Goal: Task Accomplishment & Management: Use online tool/utility

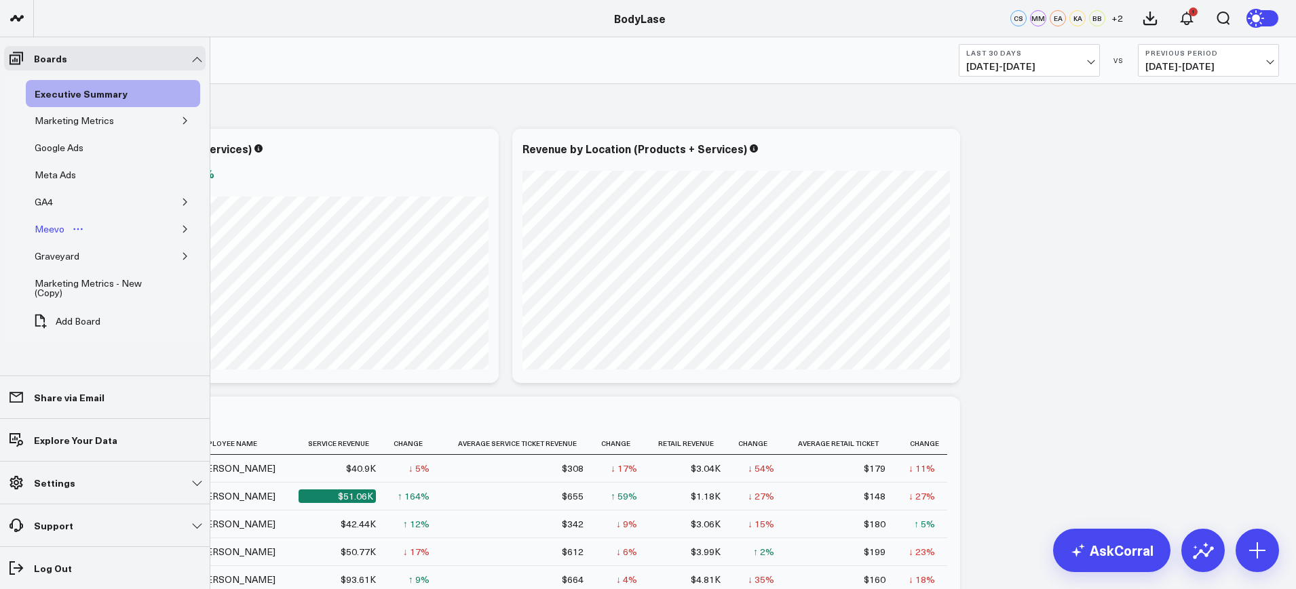
click at [36, 230] on div "Meevo" at bounding box center [49, 229] width 37 height 16
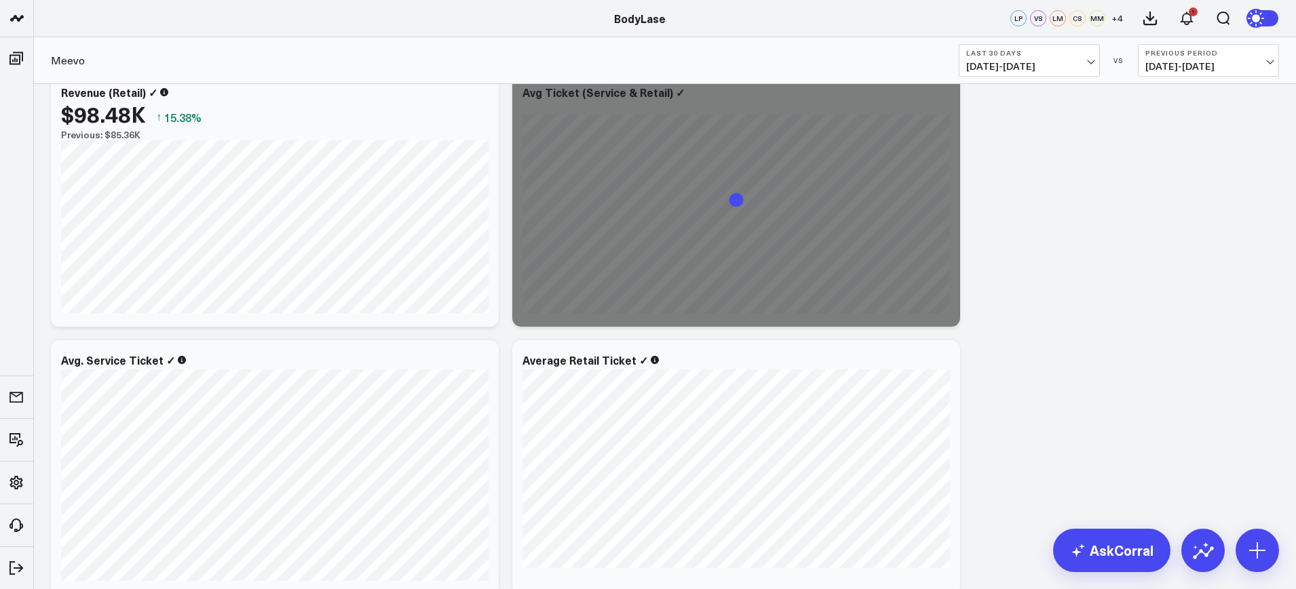
scroll to position [657, 0]
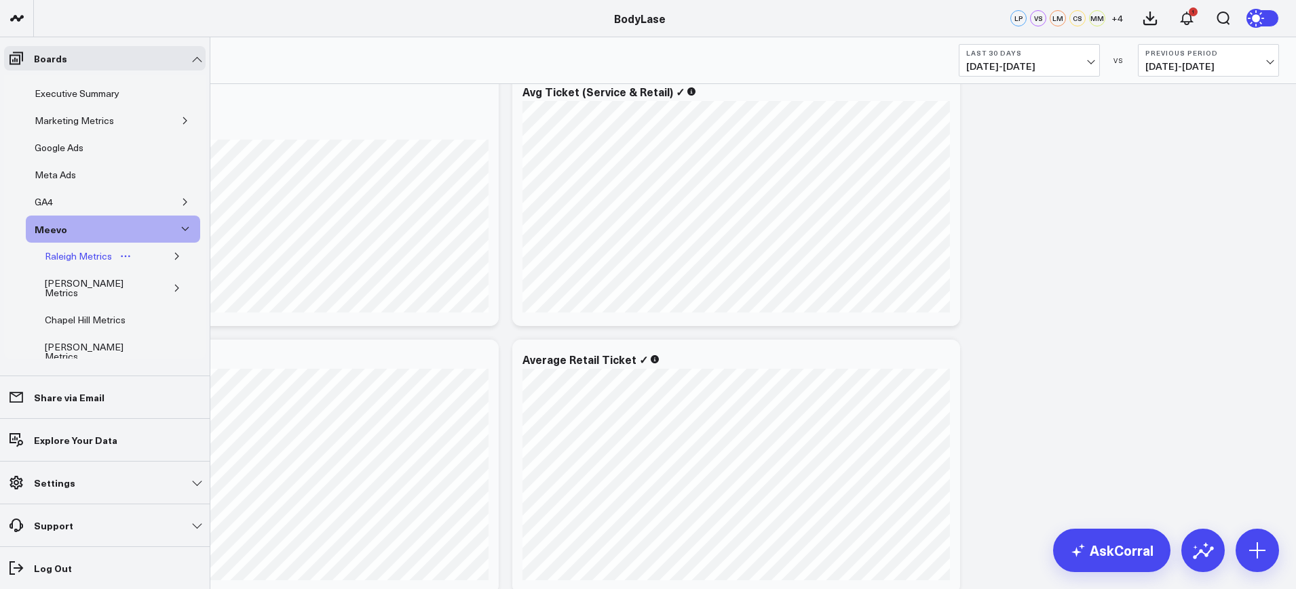
click at [79, 259] on div "Raleigh Metrics" at bounding box center [78, 256] width 74 height 16
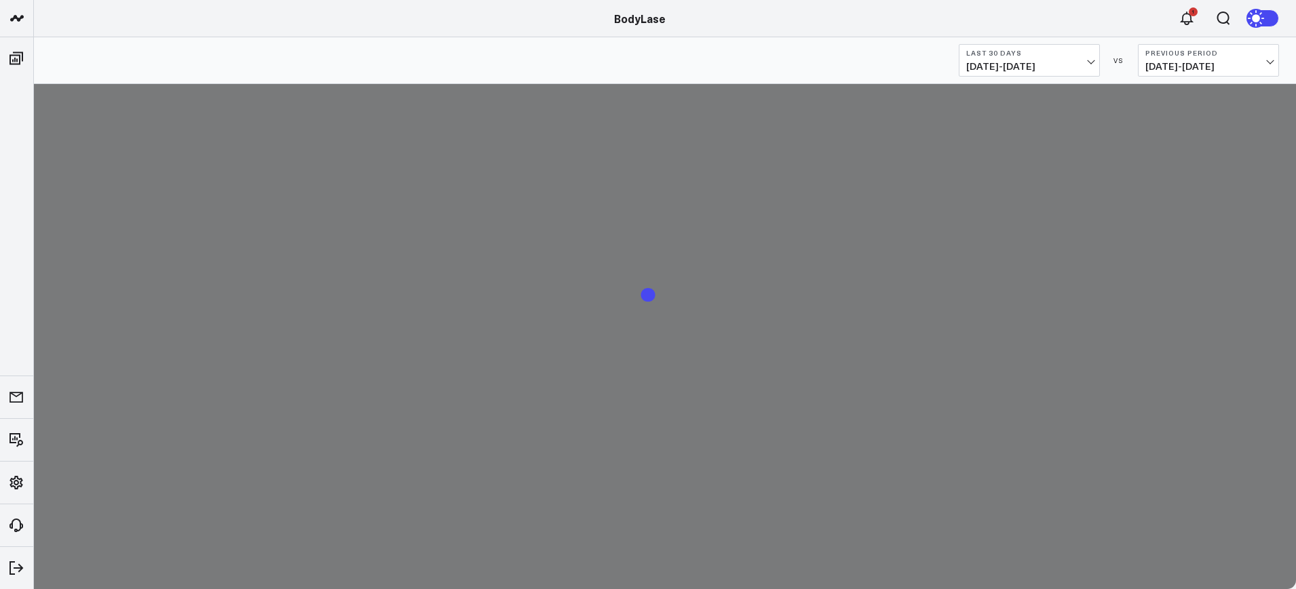
click at [1034, 58] on button "Last 30 Days 09/15/25 - 10/14/25" at bounding box center [1028, 60] width 141 height 33
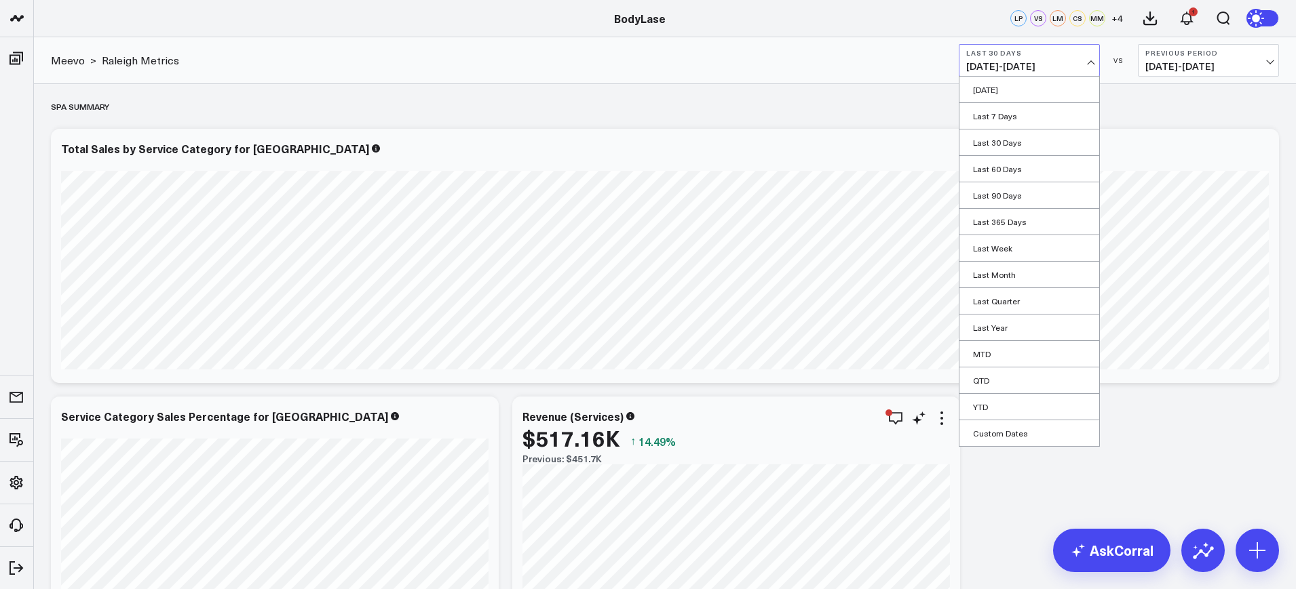
click at [513, 408] on div "Revenue (Services) $517.16K ↑ 14.49% Previous: $451.7K [#fff fontSize:14px line…" at bounding box center [736, 524] width 448 height 254
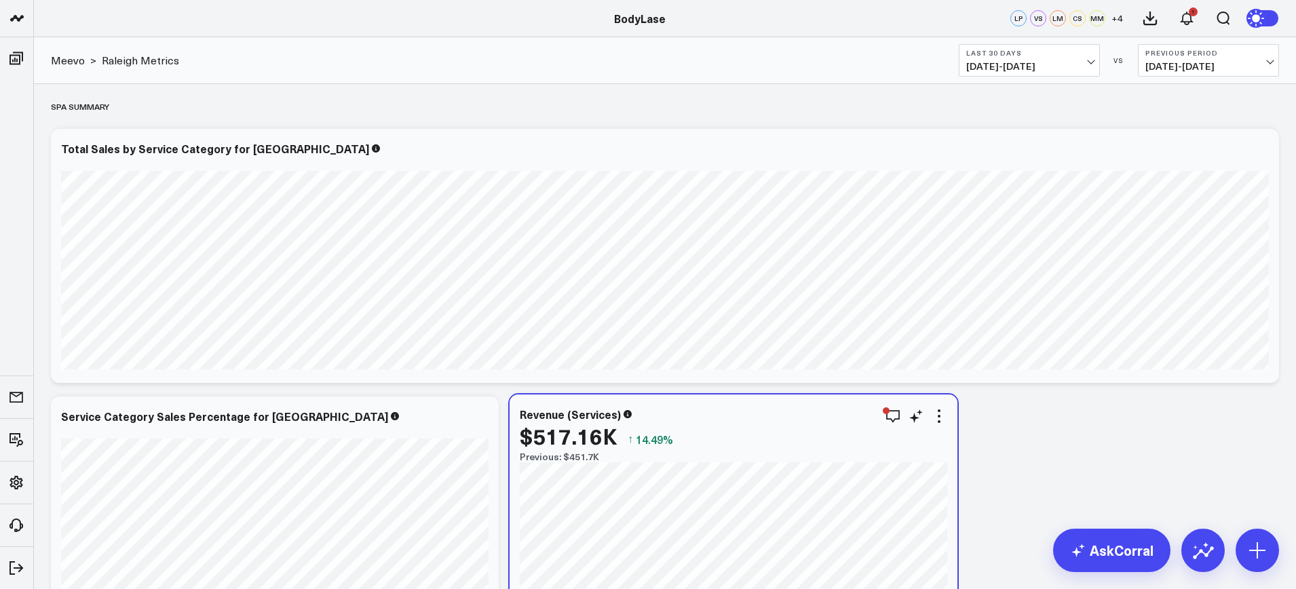
click at [511, 406] on div "Revenue (Services) $517.16K ↑ 14.49% Previous: $451.7K [#fff fontSize:14px line…" at bounding box center [733, 522] width 448 height 254
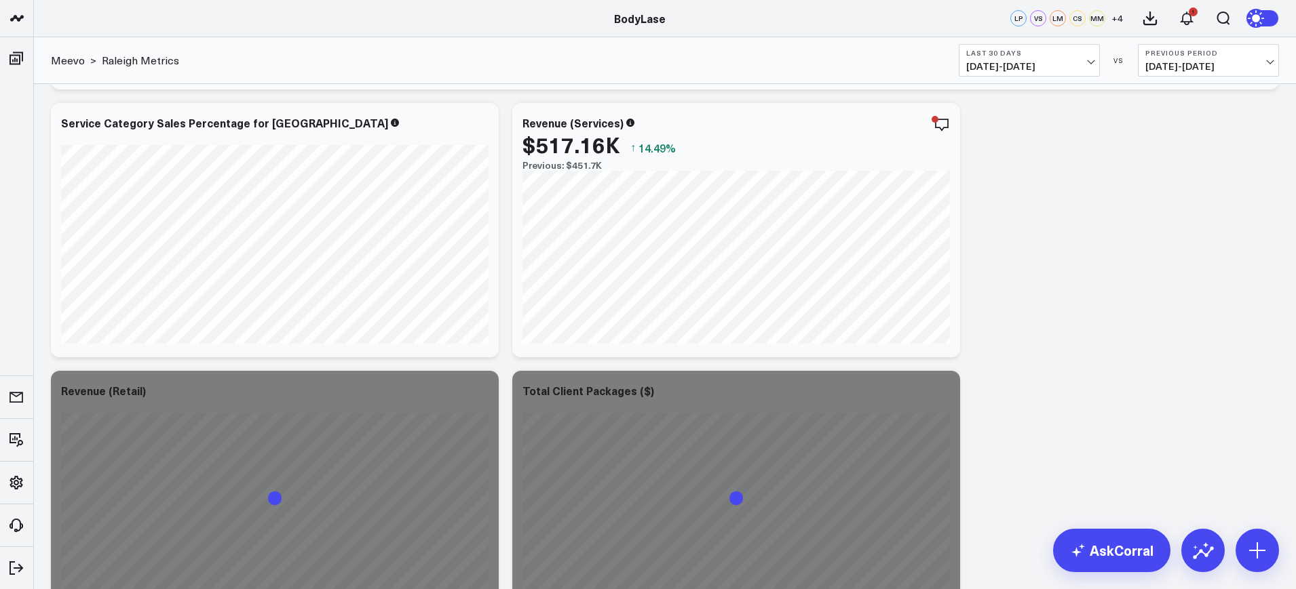
scroll to position [306, 0]
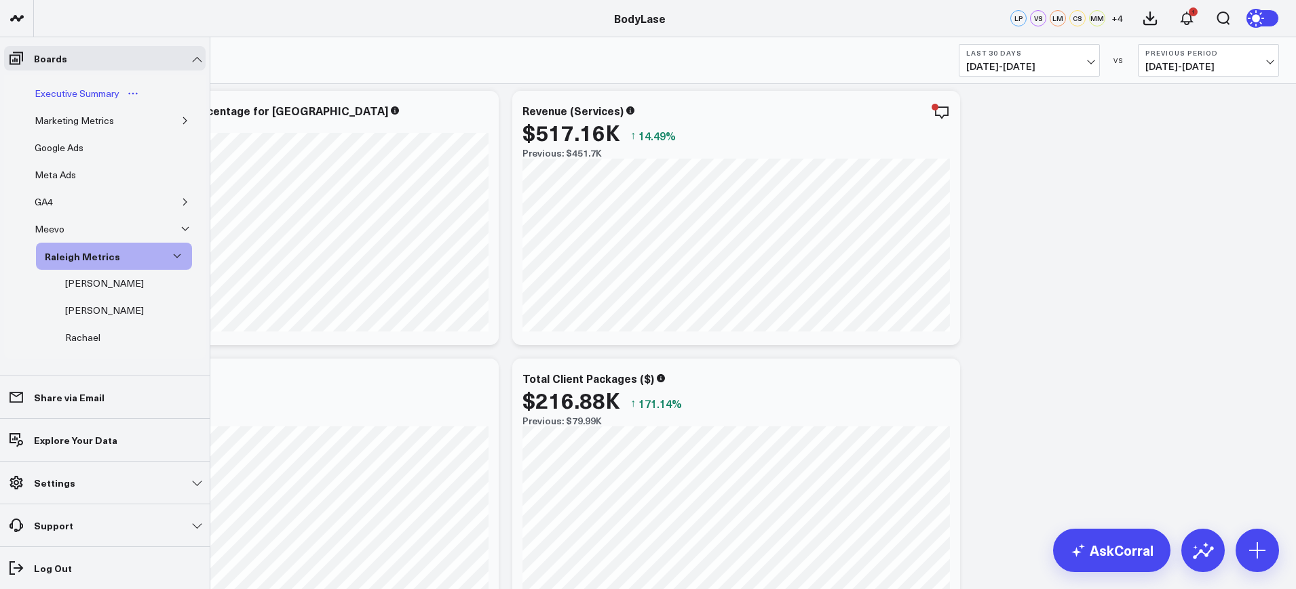
click at [71, 87] on div "Executive Summary" at bounding box center [77, 93] width 92 height 16
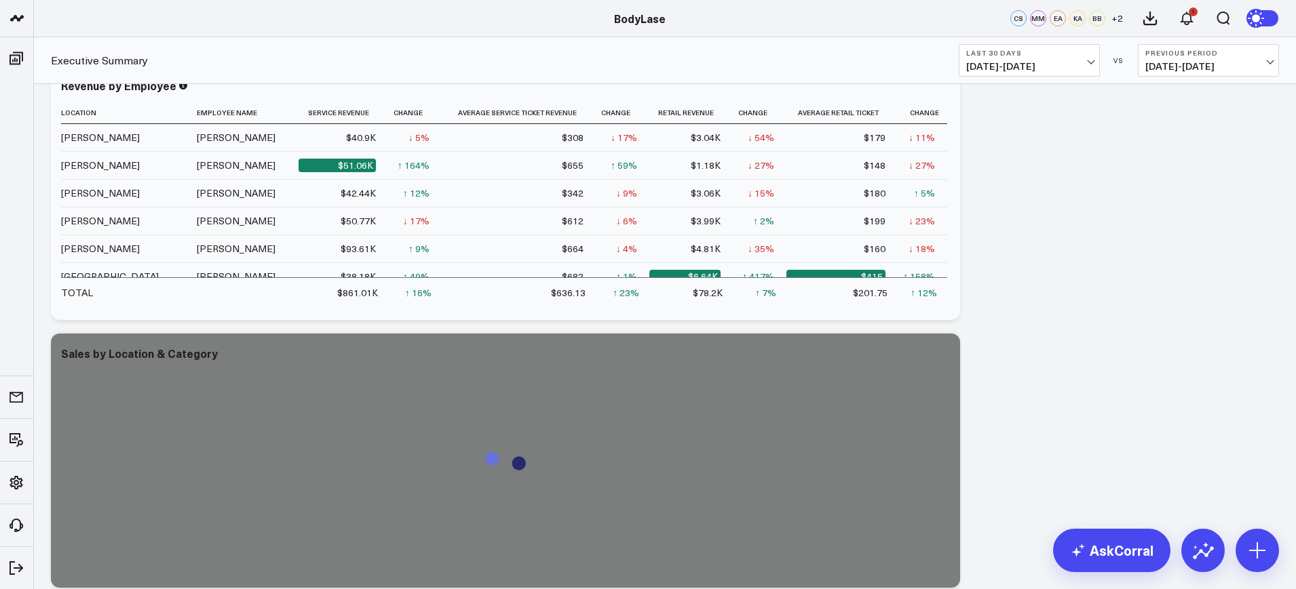
scroll to position [375, 0]
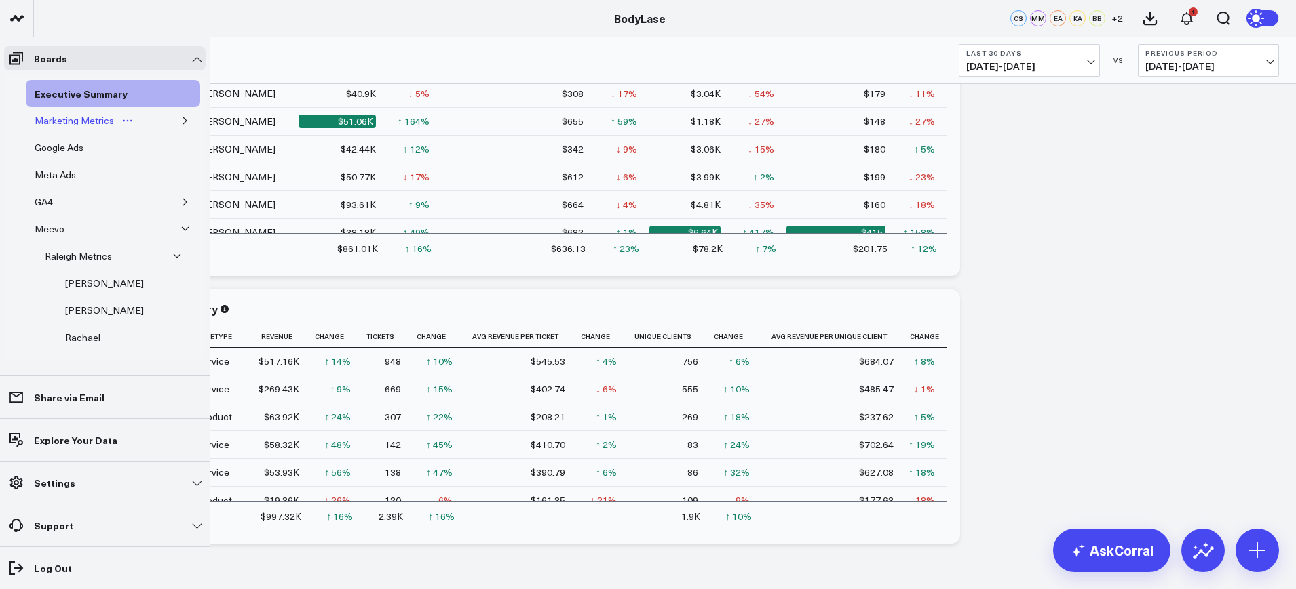
click at [62, 120] on div "Marketing Metrics" at bounding box center [74, 121] width 86 height 16
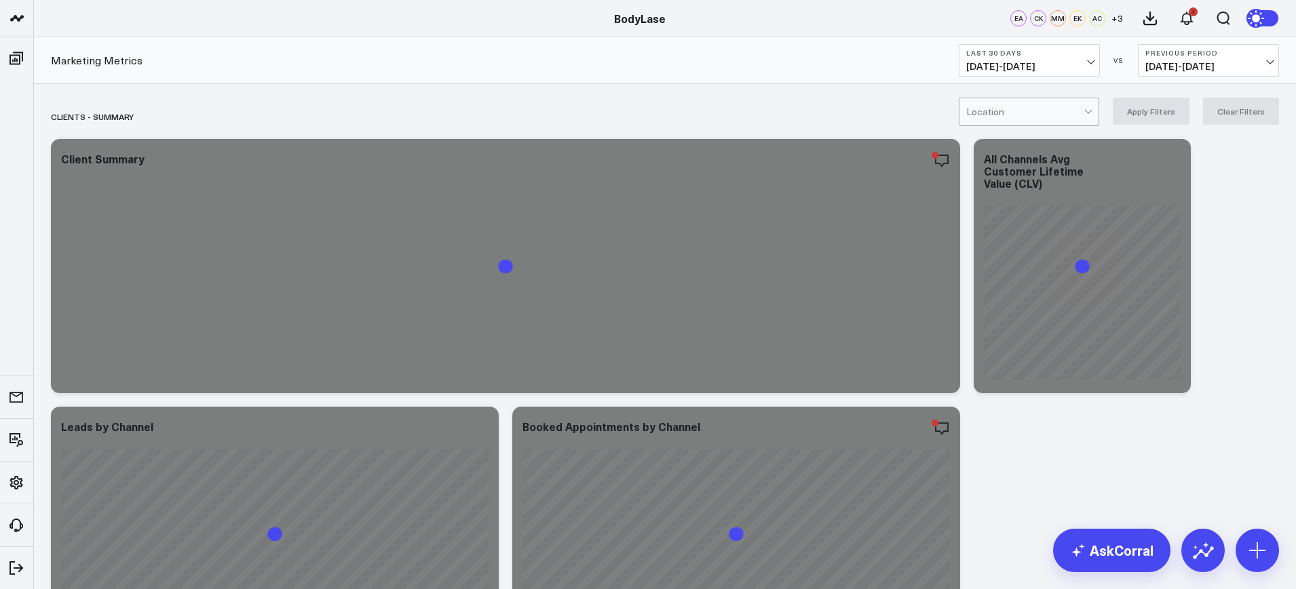
click at [1057, 70] on span "09/15/25 - 10/14/25" at bounding box center [1029, 66] width 126 height 11
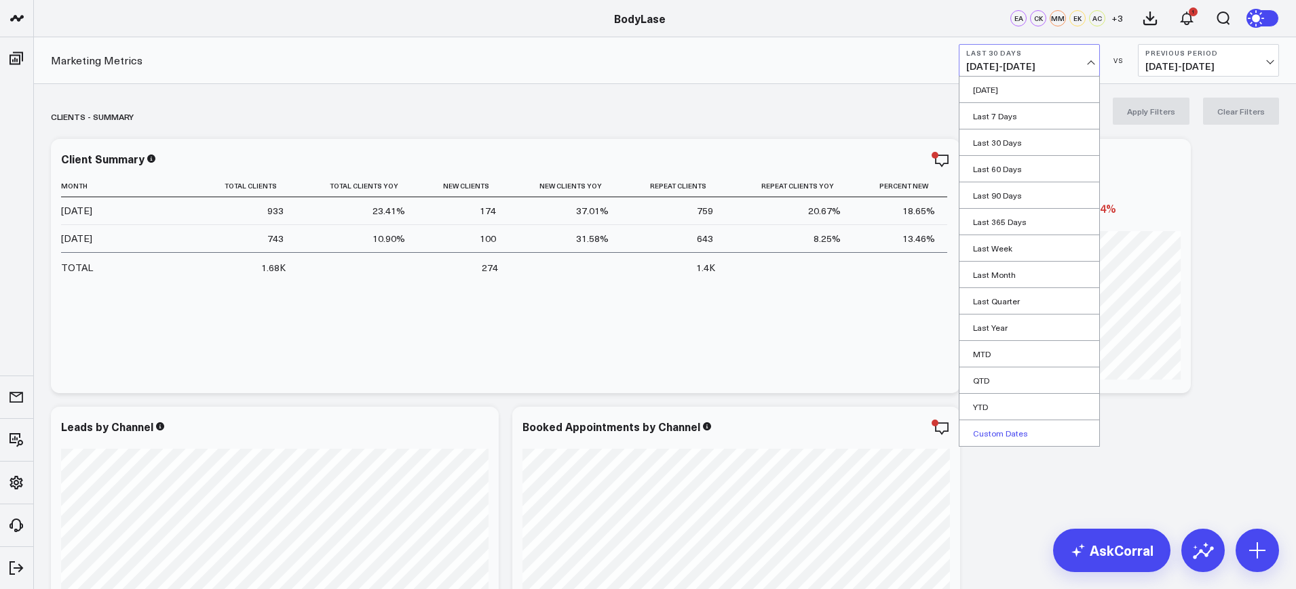
click at [989, 426] on link "Custom Dates" at bounding box center [1029, 434] width 140 height 26
select select "9"
select select "2025"
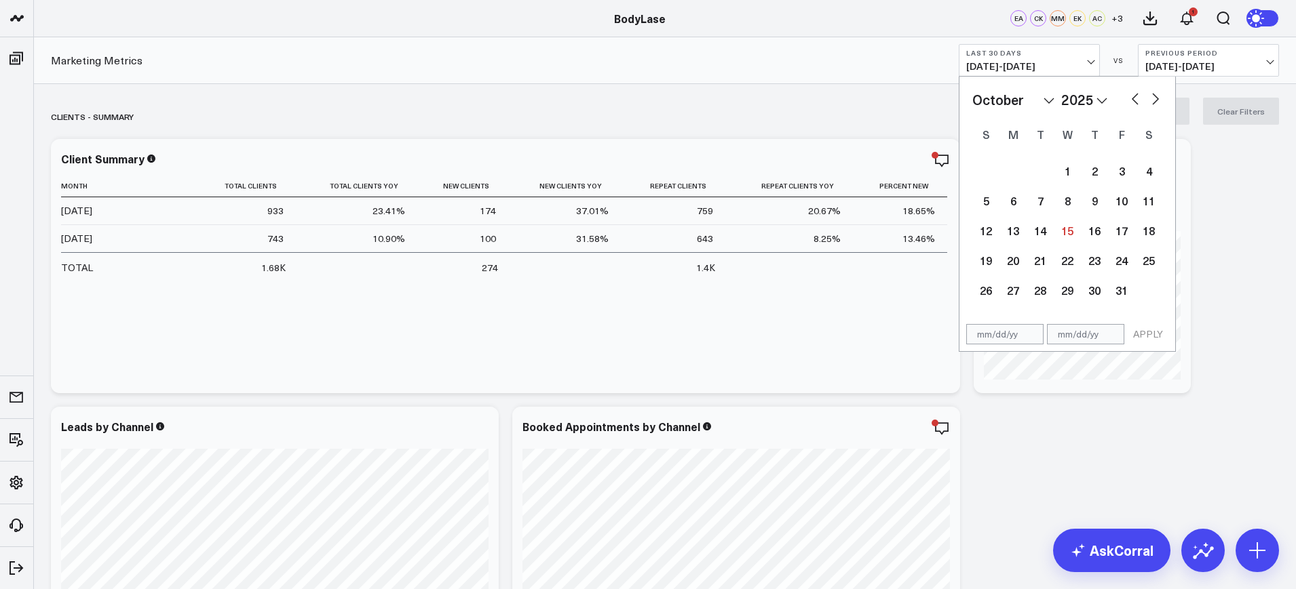
click at [1016, 335] on input "text" at bounding box center [1004, 334] width 77 height 20
select select "9"
select select "2025"
type input "10/16/24"
select select "9"
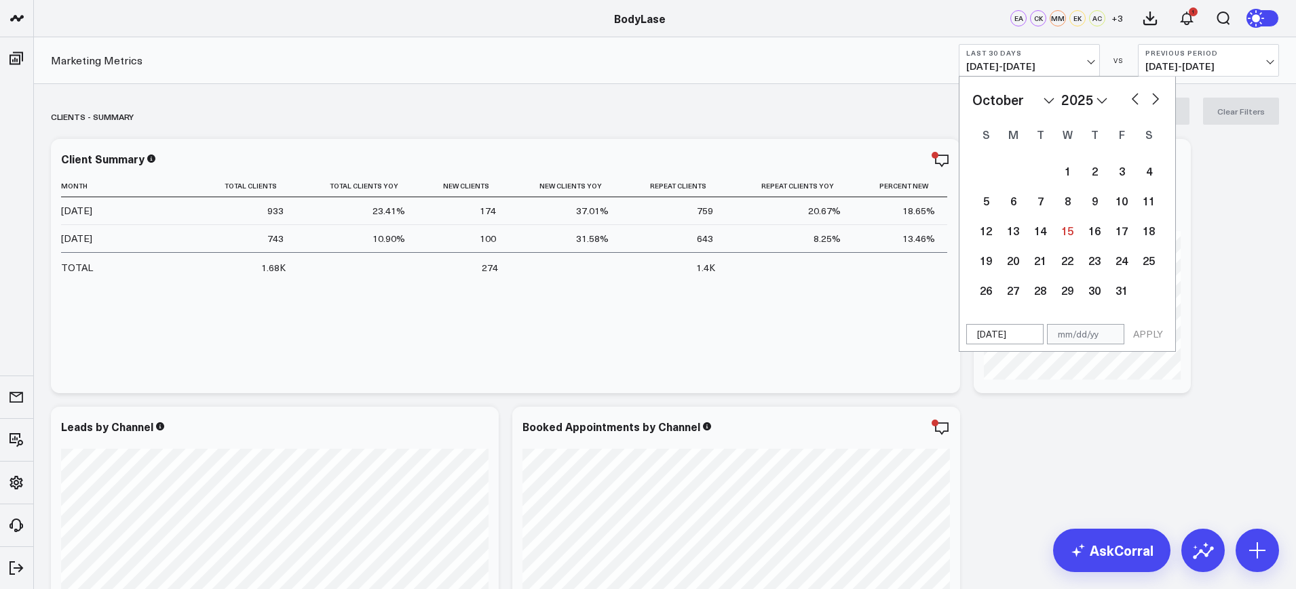
select select "2024"
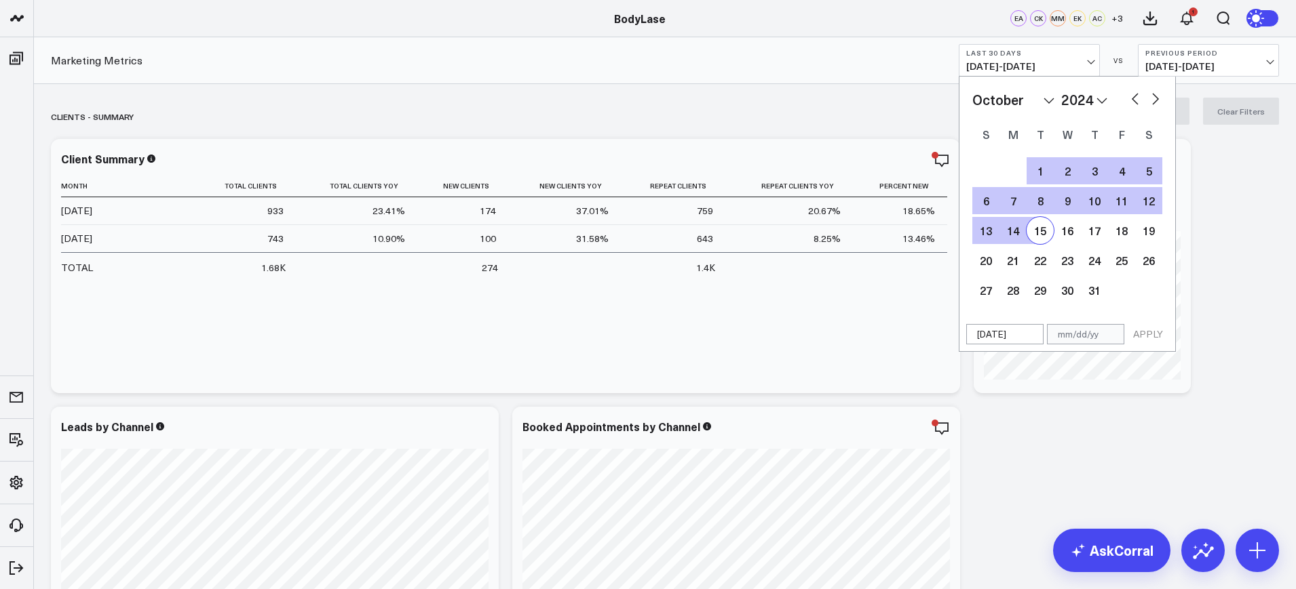
type input "10/16/24"
click at [1077, 337] on input "text" at bounding box center [1085, 334] width 77 height 20
select select "9"
select select "2024"
type input "1"
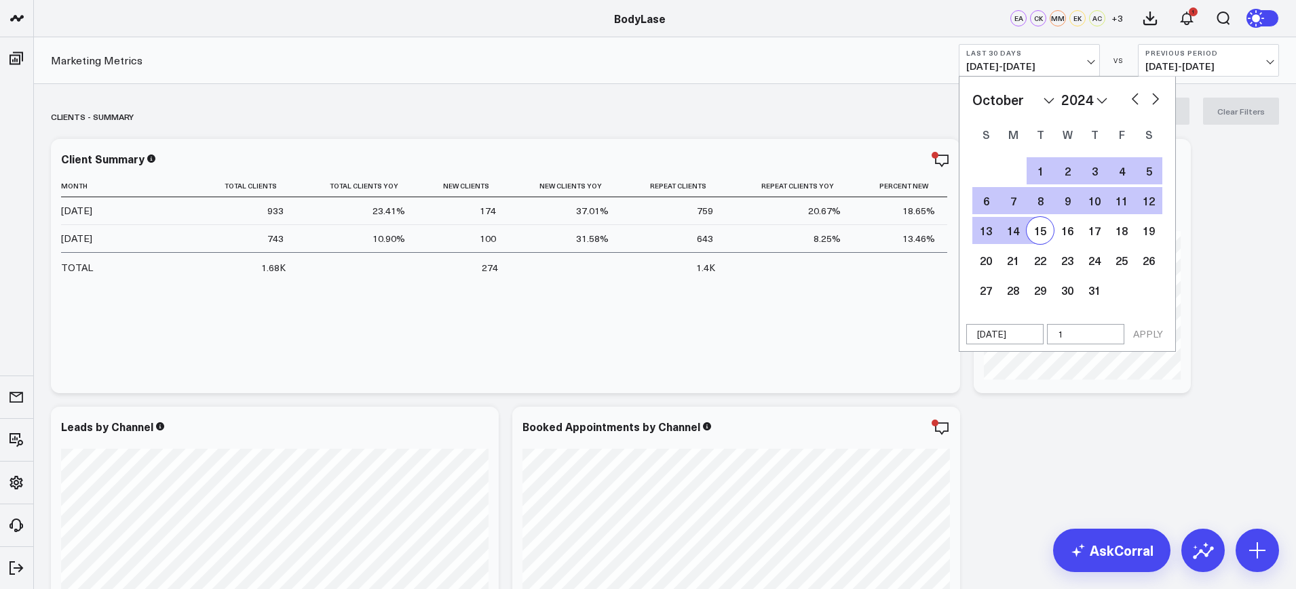
select select "9"
select select "2024"
type input "10"
select select "9"
select select "2024"
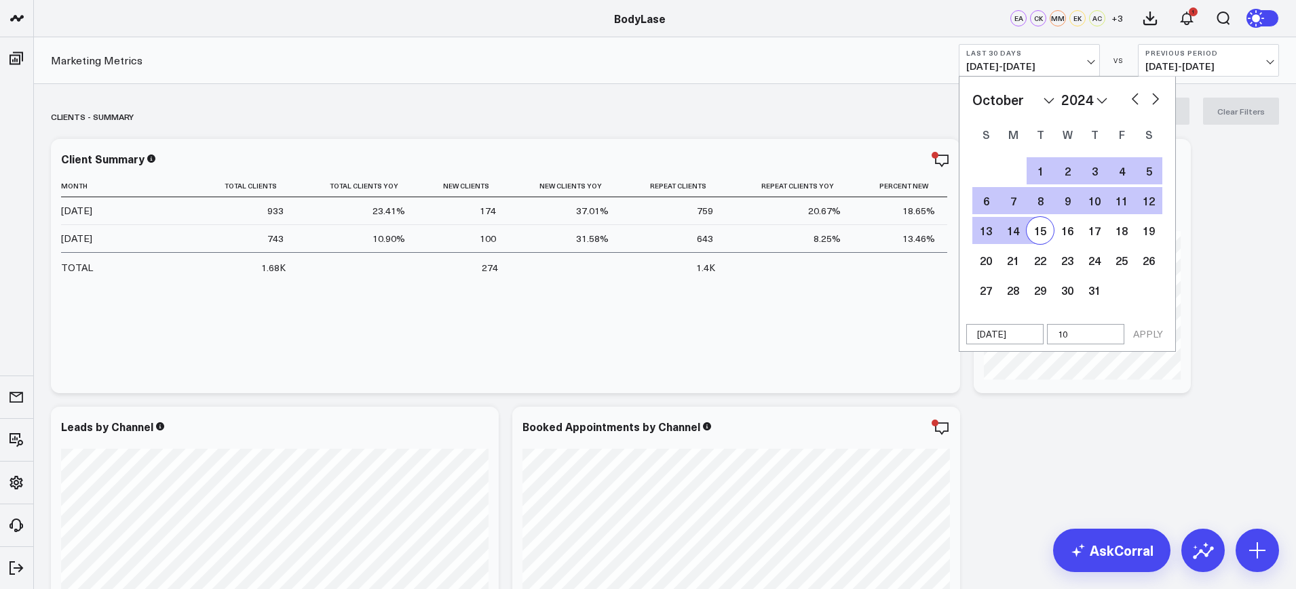
type input "10/1"
select select "9"
select select "2024"
type input "10/15"
select select "9"
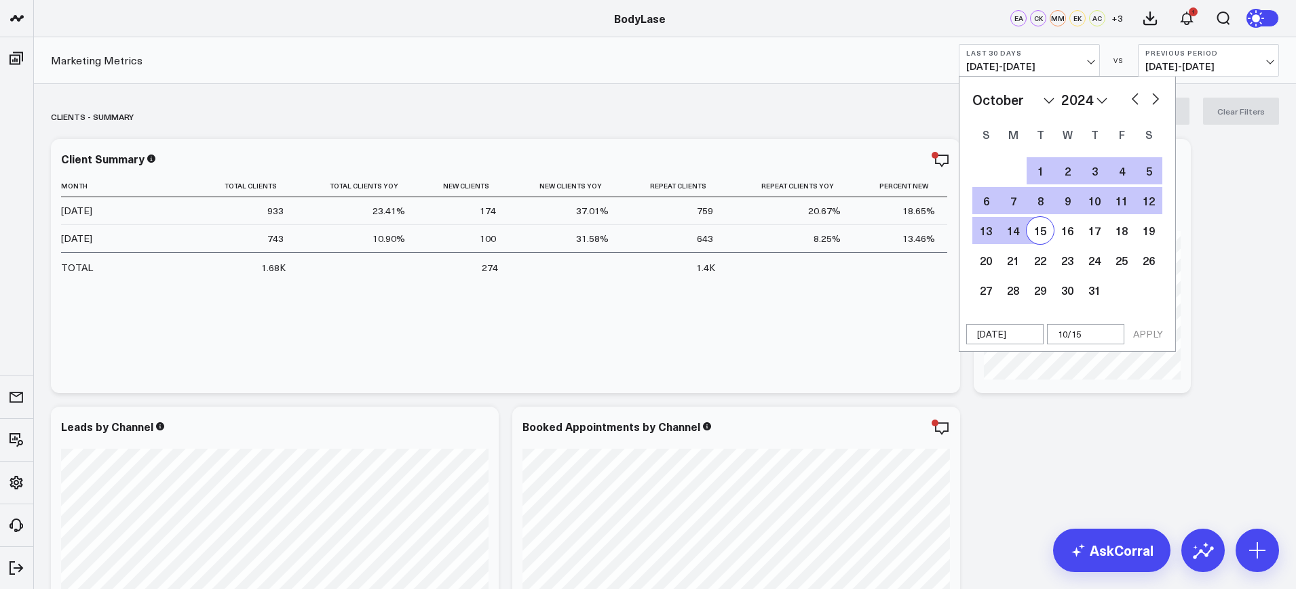
select select "2024"
type input "10/15/2"
select select "9"
select select "2024"
type input "10/15/25"
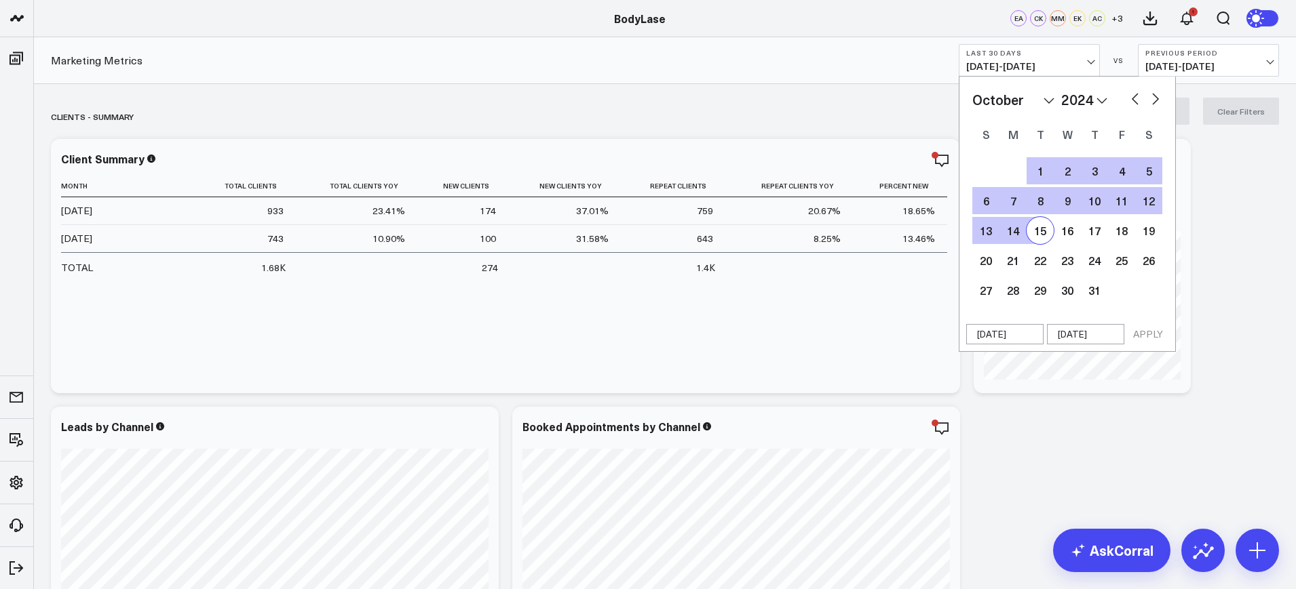
select select "9"
select select "2024"
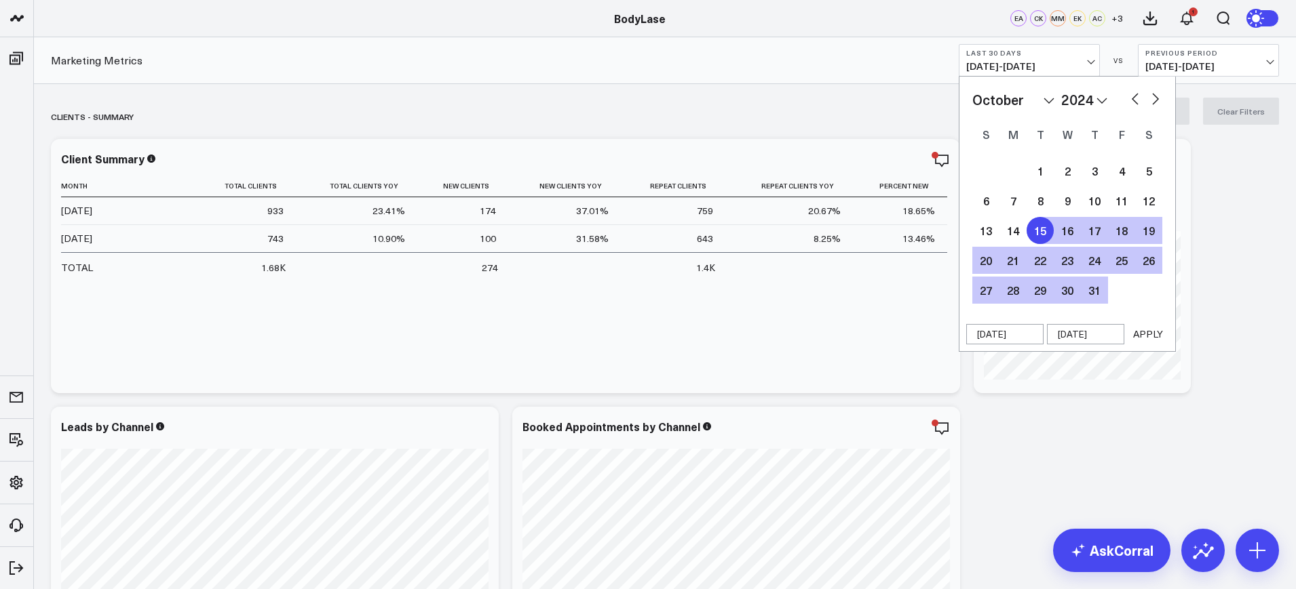
type input "10/15/25"
click at [1142, 329] on button "APPLY" at bounding box center [1147, 334] width 41 height 20
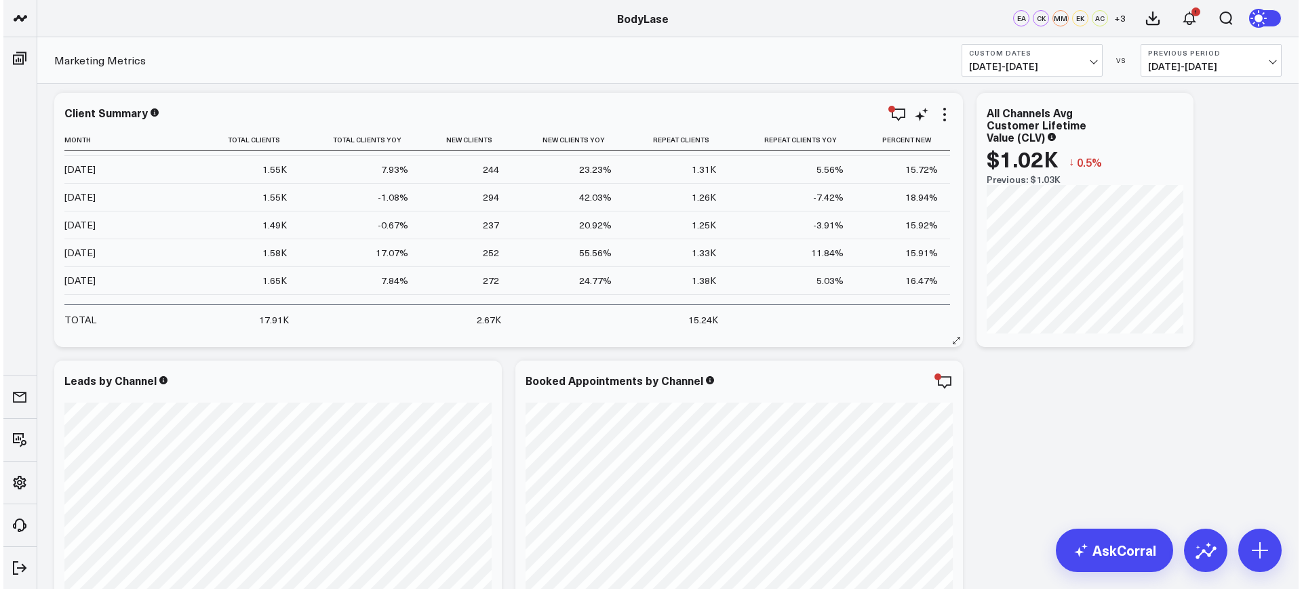
scroll to position [135, 0]
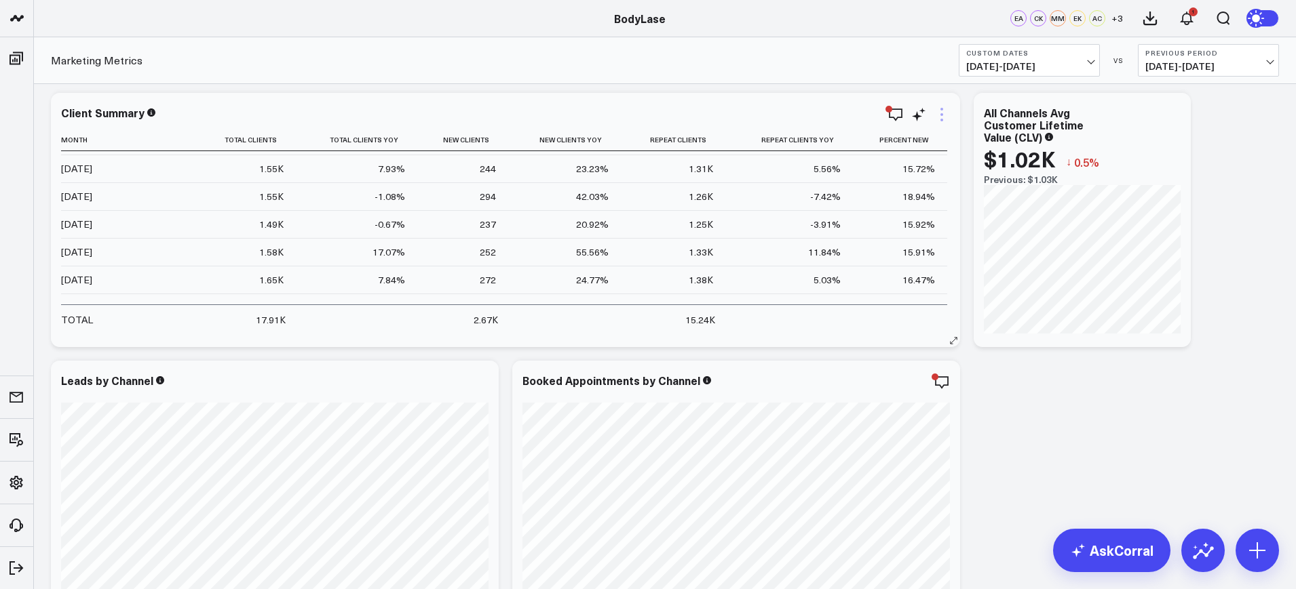
click at [943, 120] on icon at bounding box center [941, 114] width 16 height 16
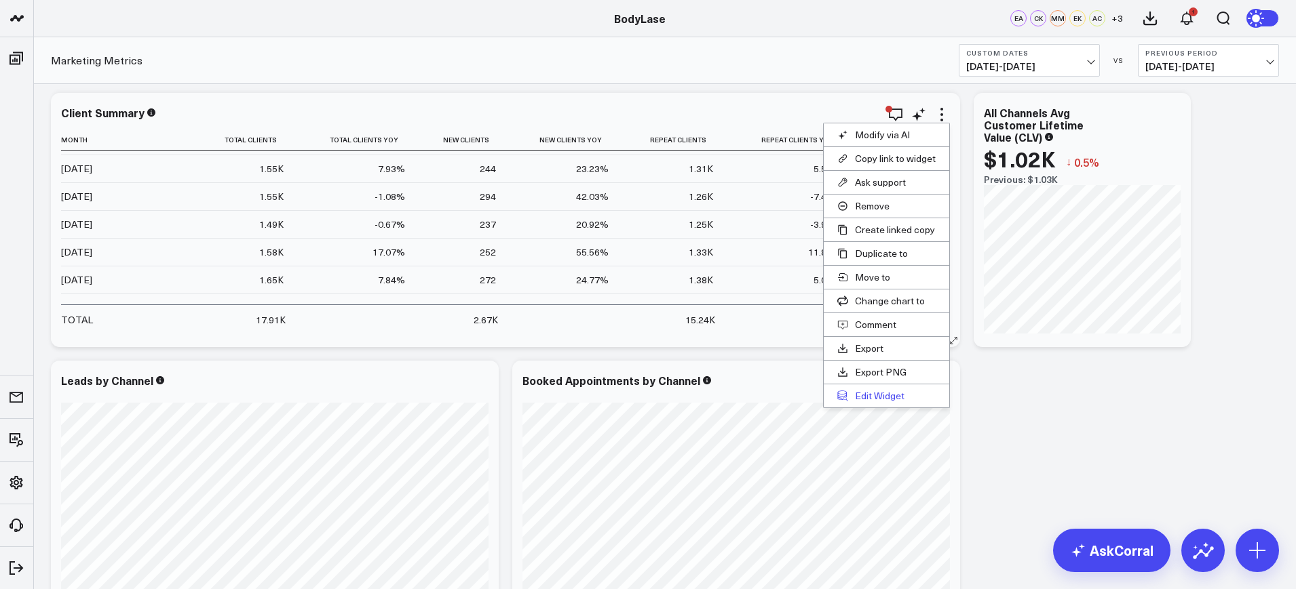
click at [871, 398] on button "Edit Widget" at bounding box center [885, 396] width 125 height 23
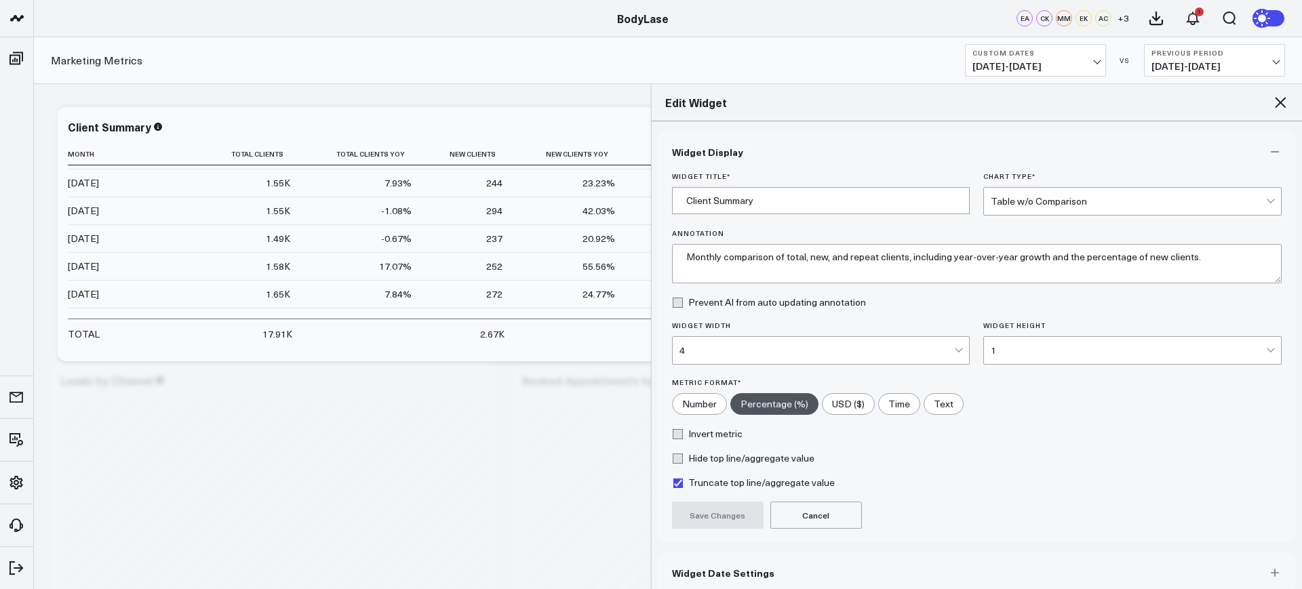
scroll to position [65, 0]
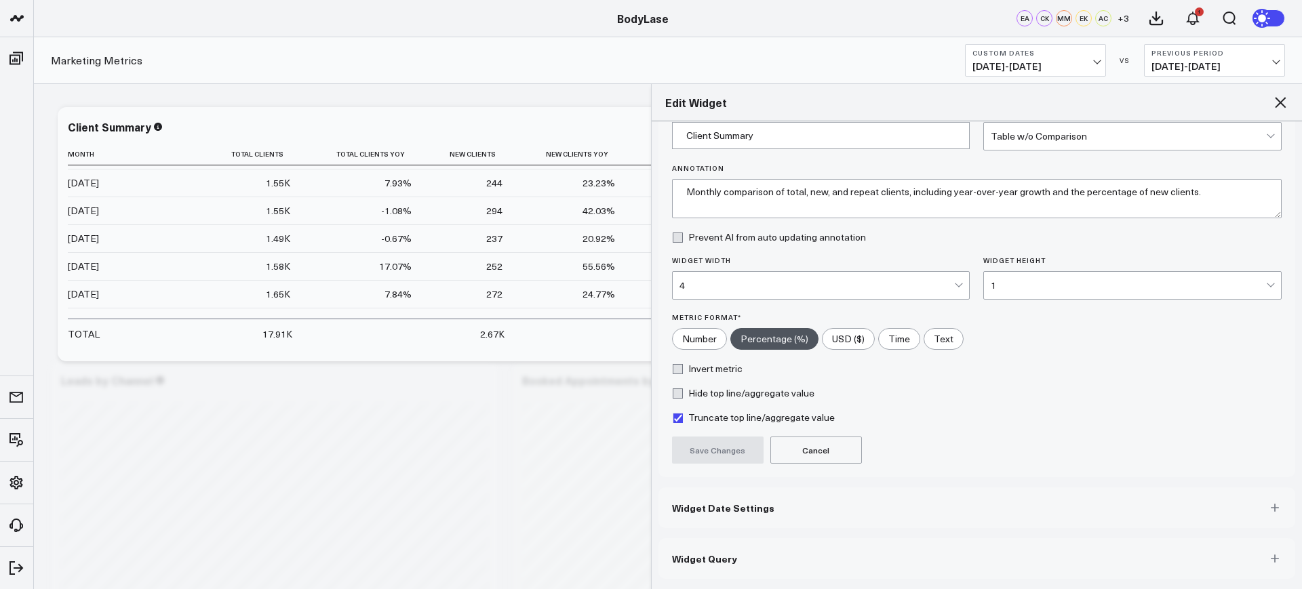
click at [796, 550] on button "Widget Query" at bounding box center [978, 559] width 638 height 41
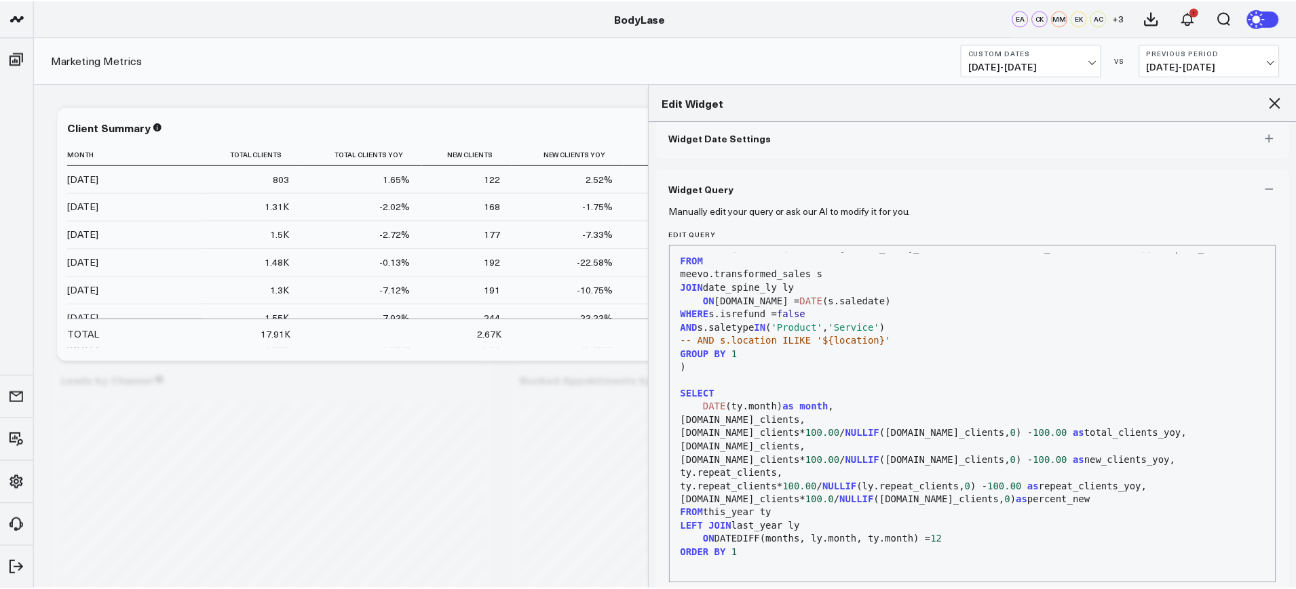
scroll to position [598, 0]
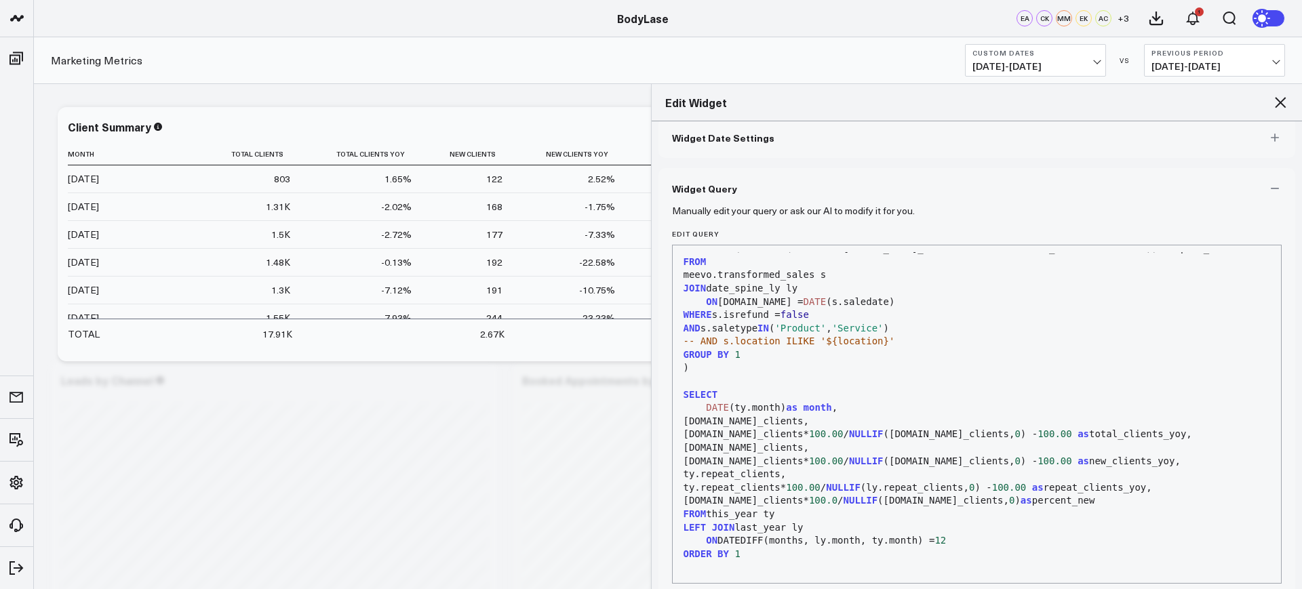
click at [1285, 107] on icon at bounding box center [1280, 102] width 11 height 11
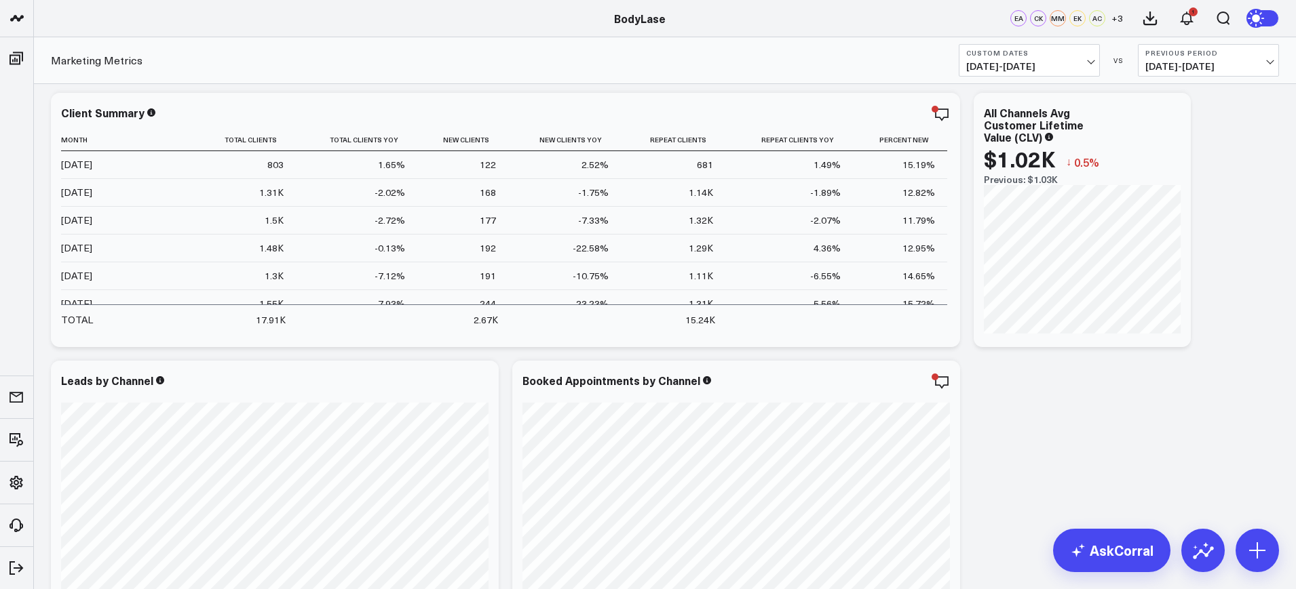
scroll to position [562, 0]
